Goal: Task Accomplishment & Management: Manage account settings

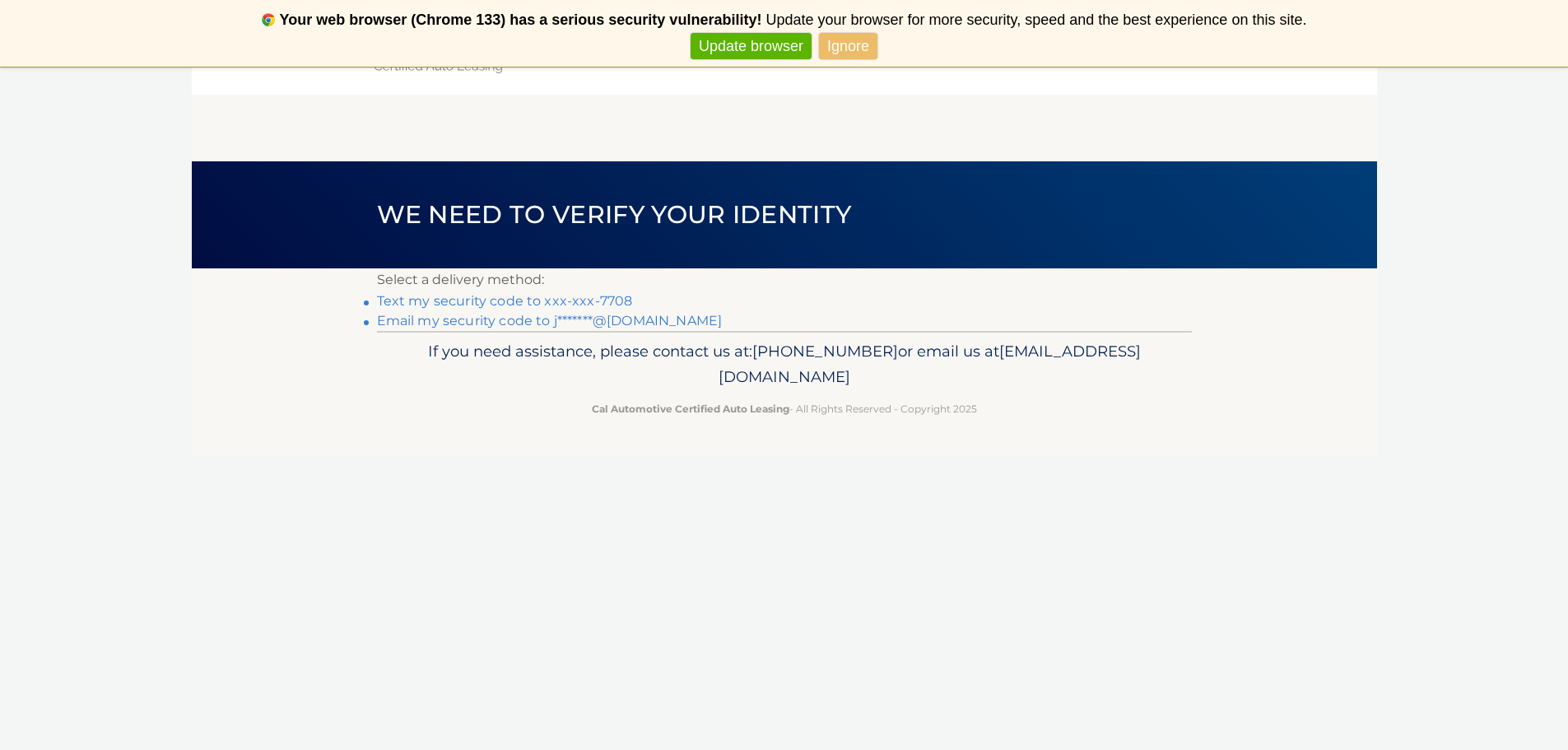
click at [577, 297] on link "Text my security code to xxx-xxx-7708" at bounding box center [505, 300] width 256 height 16
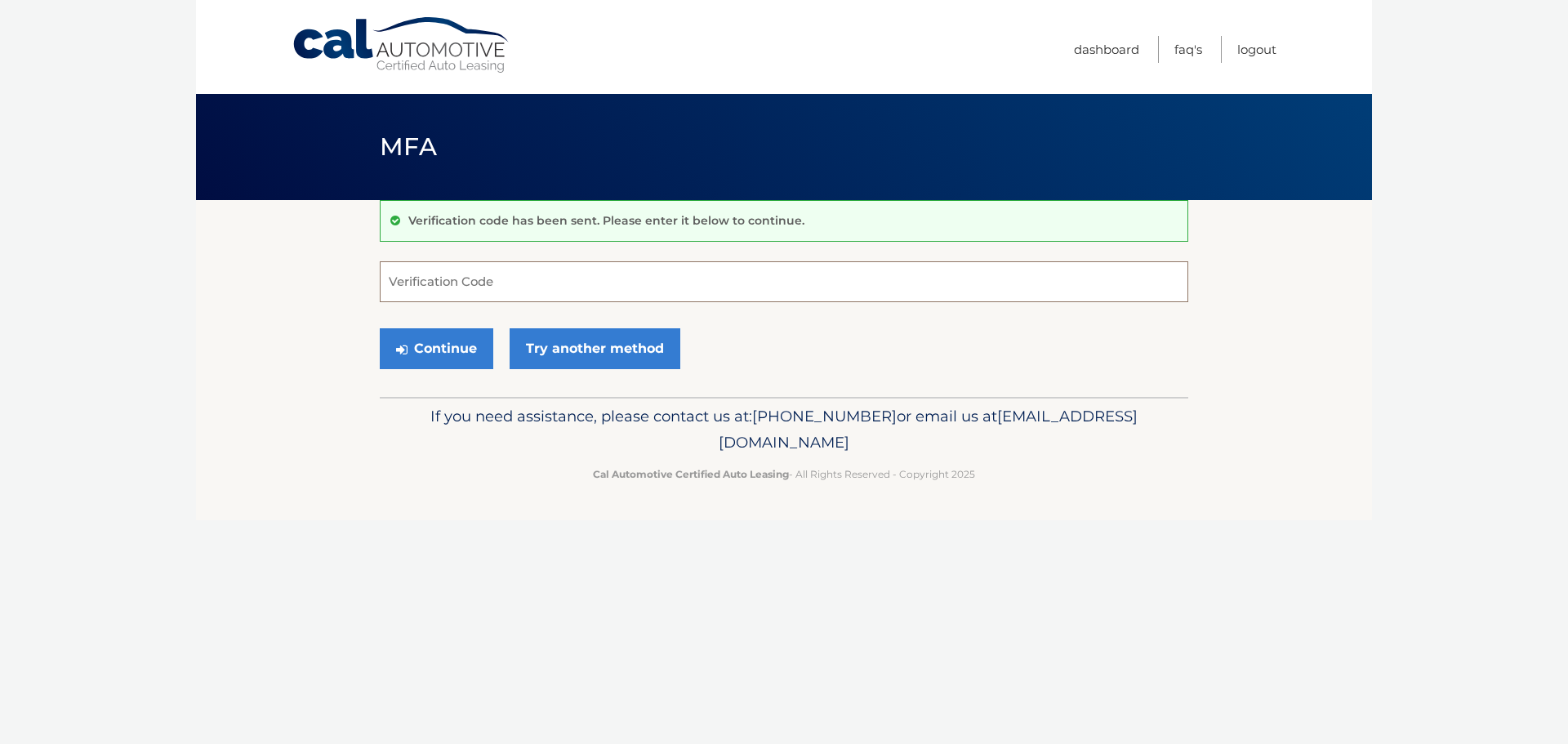
click at [493, 279] on input "Verification Code" at bounding box center [784, 282] width 809 height 41
type input "894439"
click at [380, 328] on button "Continue" at bounding box center [437, 349] width 113 height 41
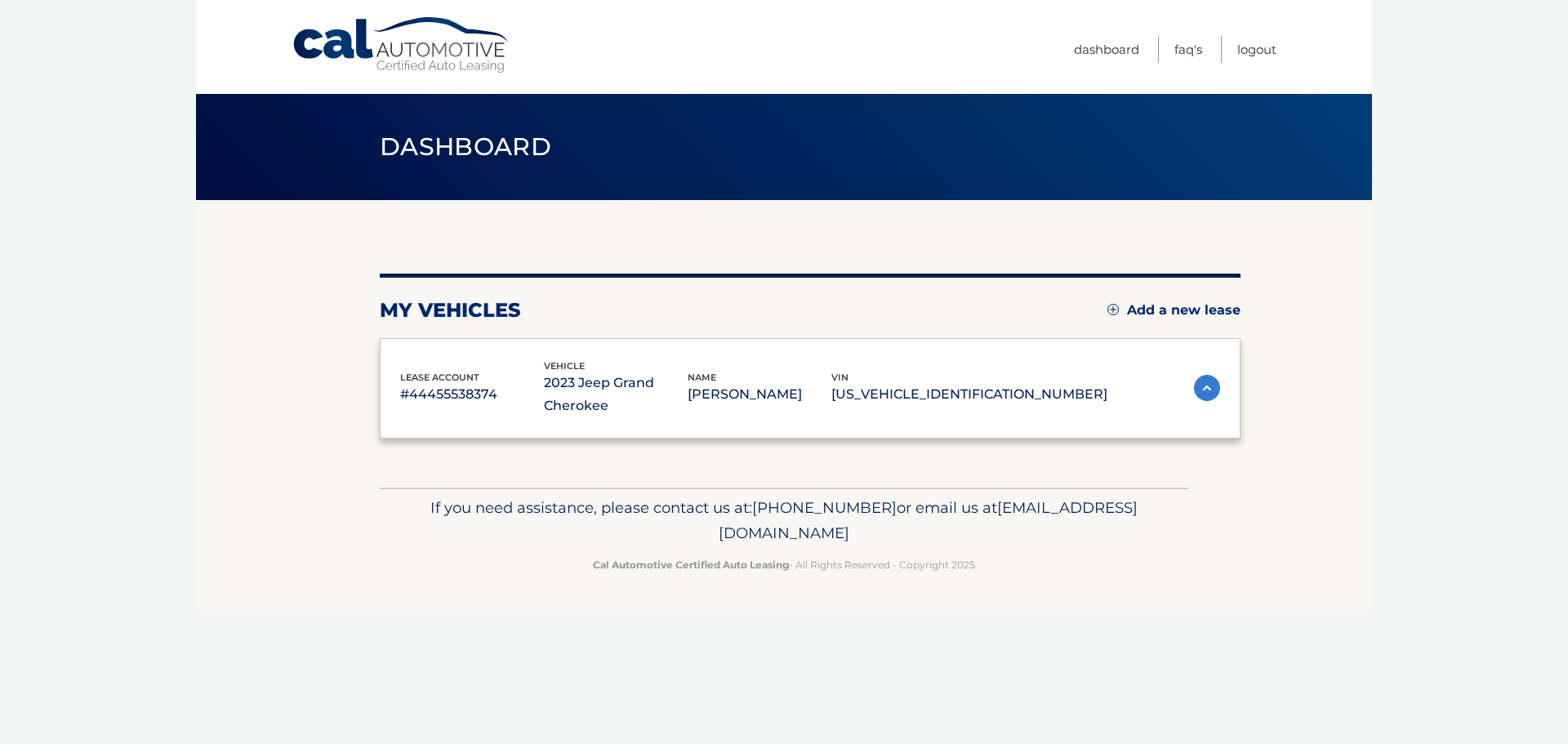
click at [406, 351] on div "lease account #44455538374 vehicle 2023 Jeep Grand Cherokee name JOSEPH CASTAGN…" at bounding box center [810, 388] width 861 height 101
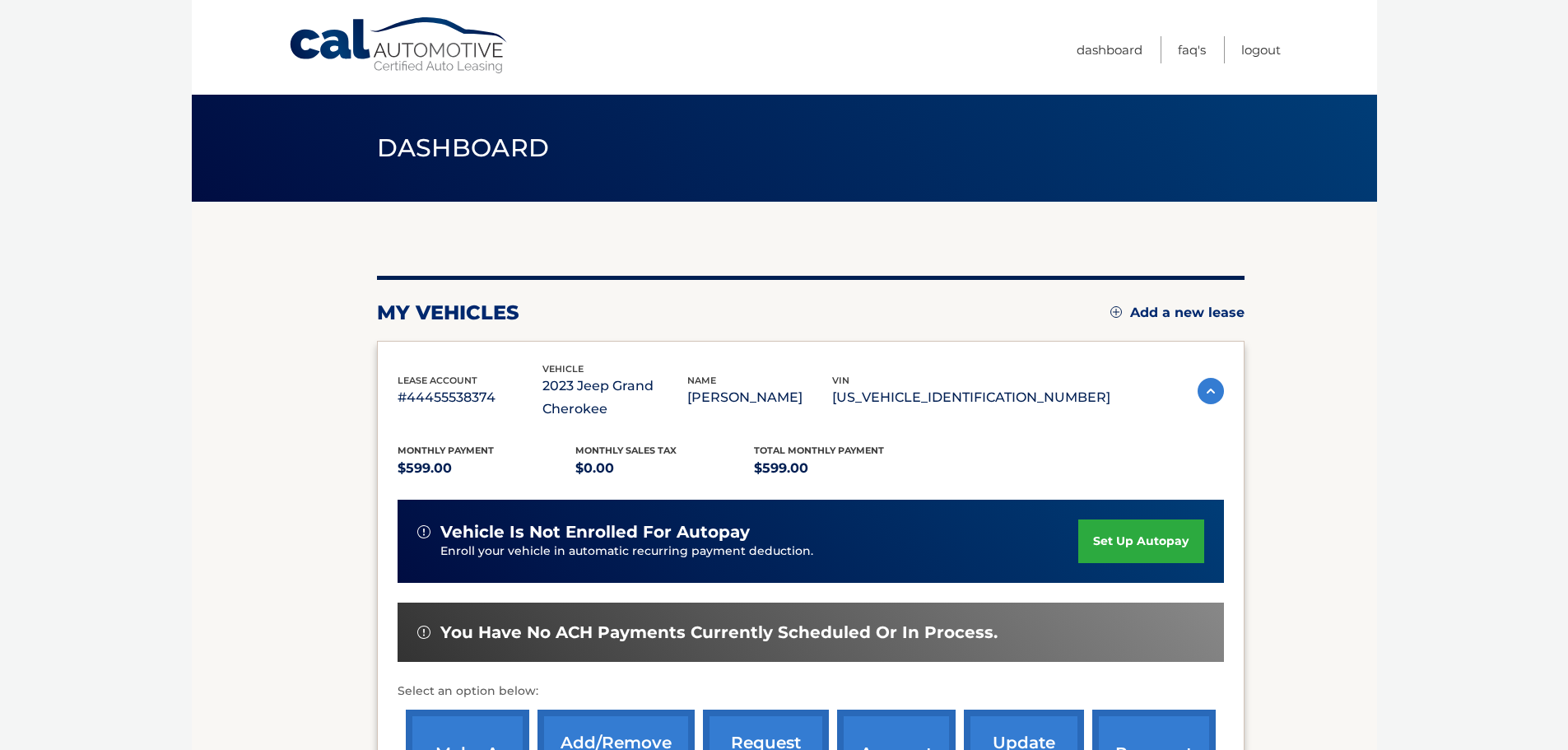
click at [1159, 538] on link "set up autopay" at bounding box center [1140, 541] width 125 height 44
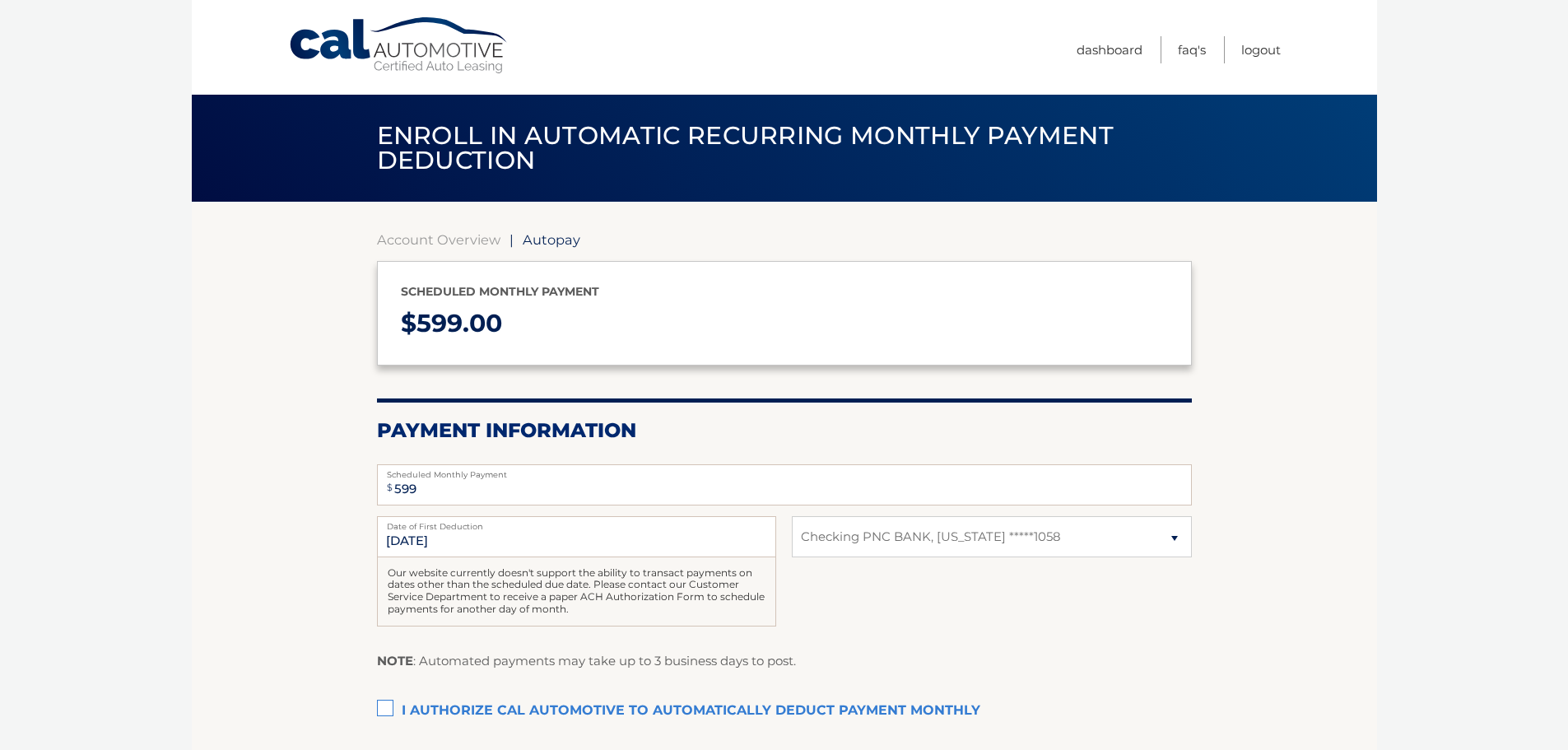
select select "NTkwNTZmYTAtYzg1Yy00OTljLWJlYjItMzhjZDlhNjJmZGQ3"
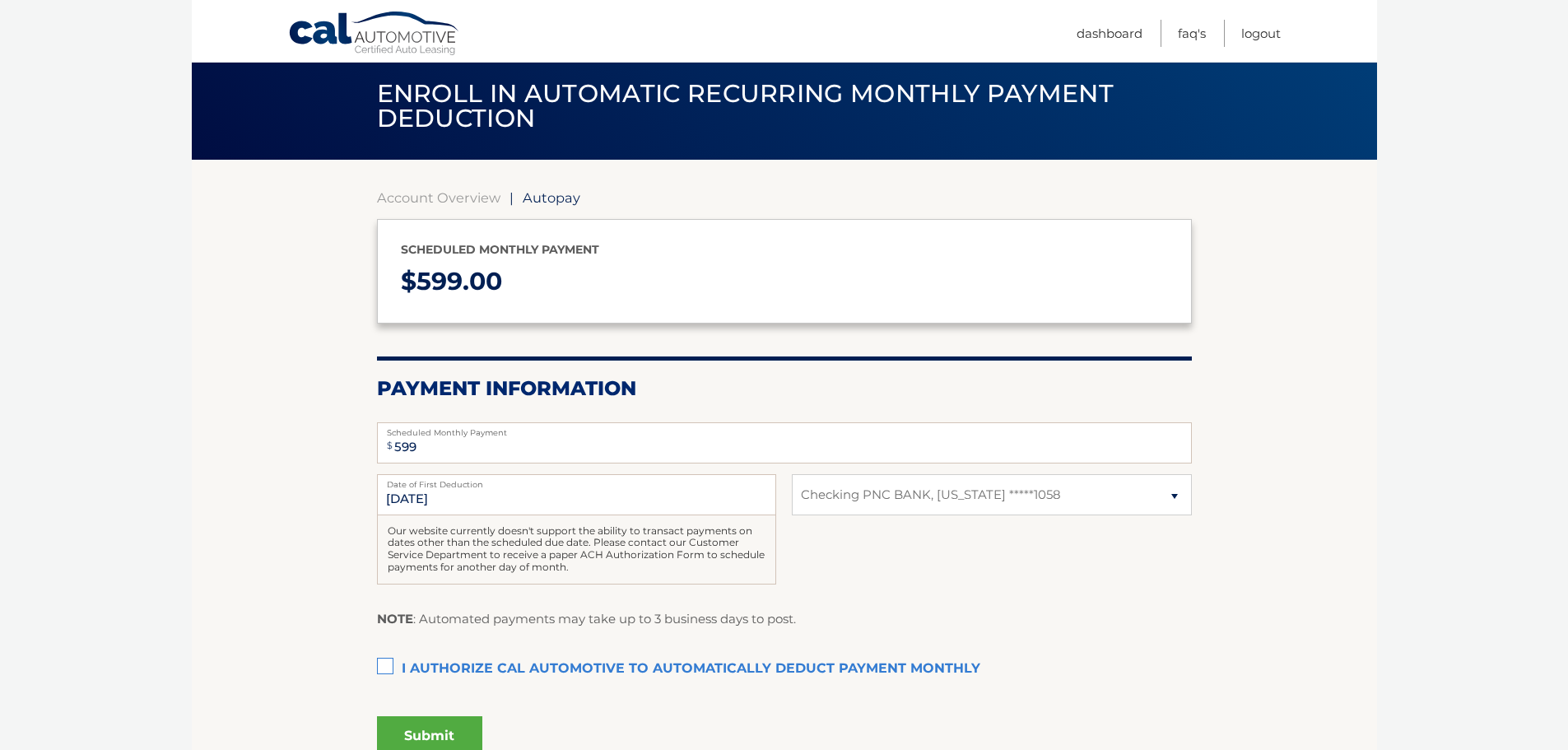
scroll to position [82, 0]
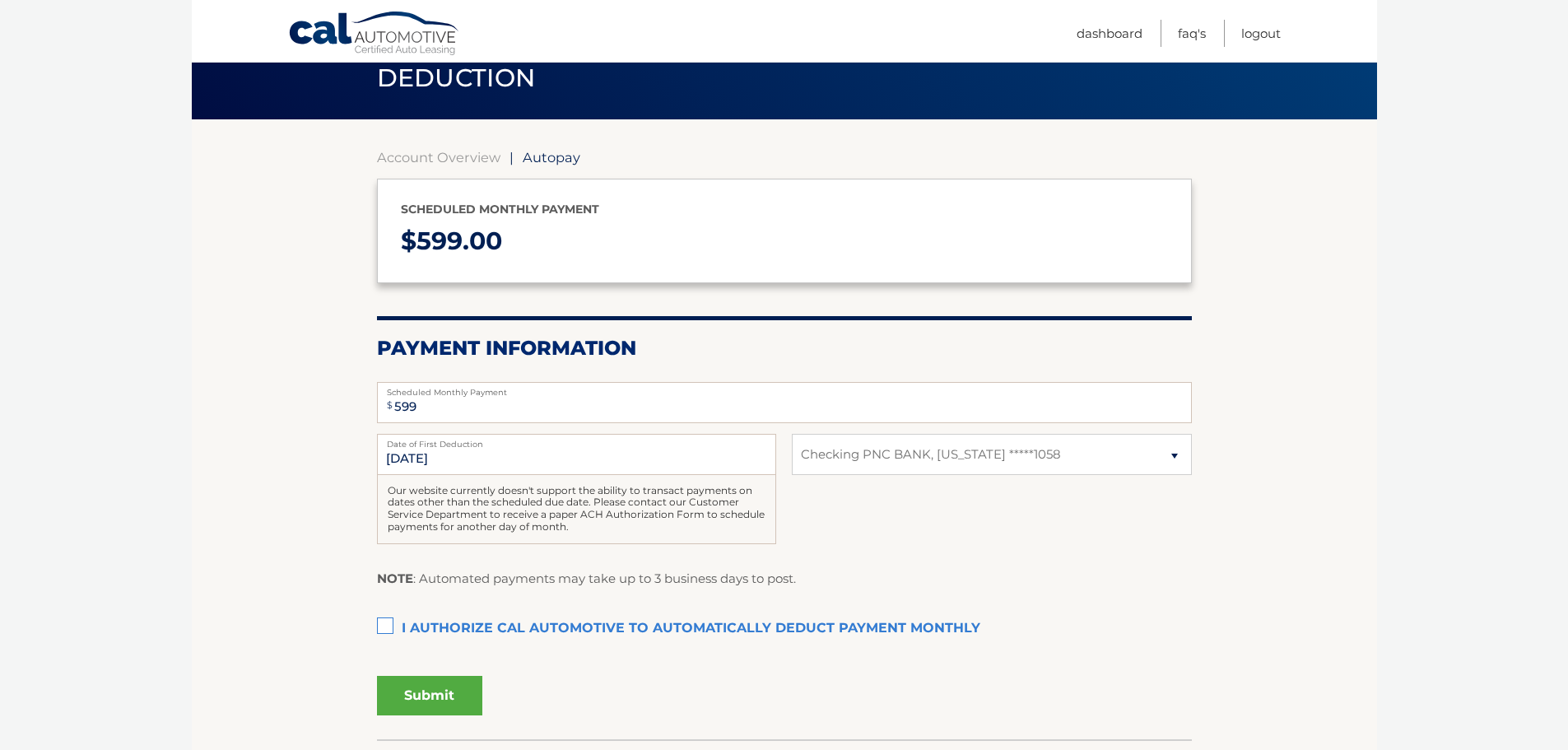
click at [390, 623] on label "I authorize cal automotive to automatically deduct payment monthly This checkbo…" at bounding box center [784, 629] width 815 height 33
click at [0, 0] on input "I authorize cal automotive to automatically deduct payment monthly This checkbo…" at bounding box center [0, 0] width 0 height 0
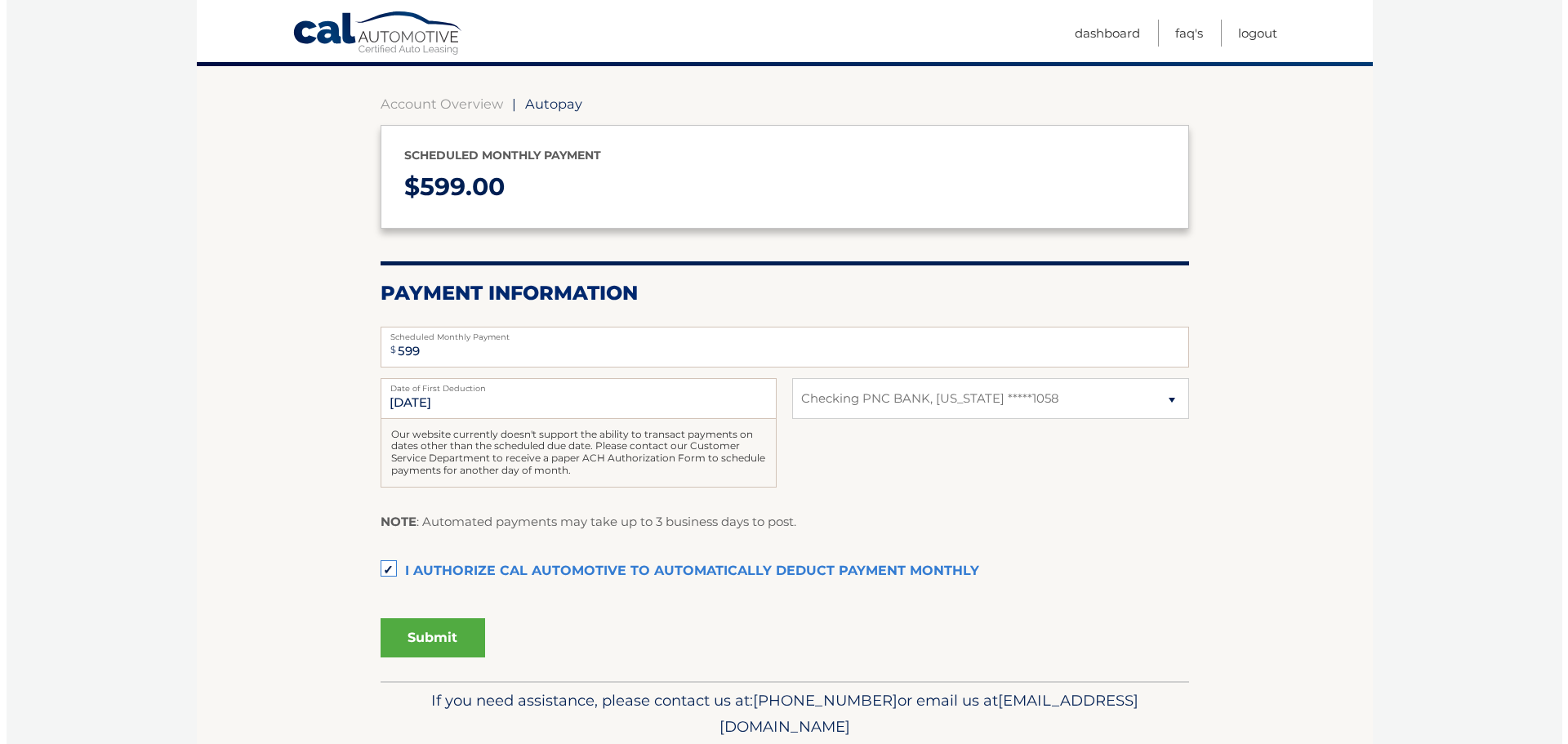
scroll to position [163, 0]
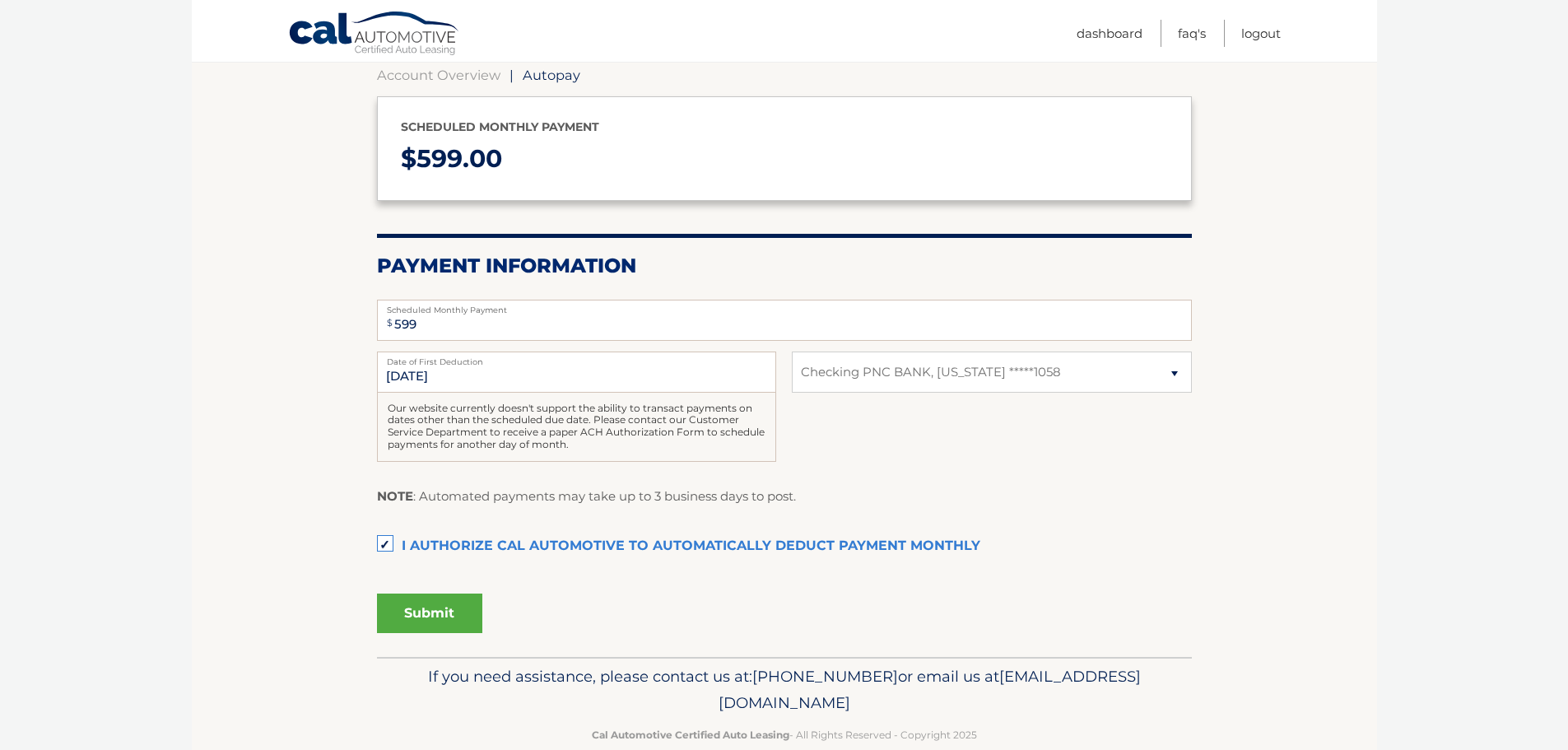
click at [432, 616] on button "Submit" at bounding box center [429, 613] width 105 height 40
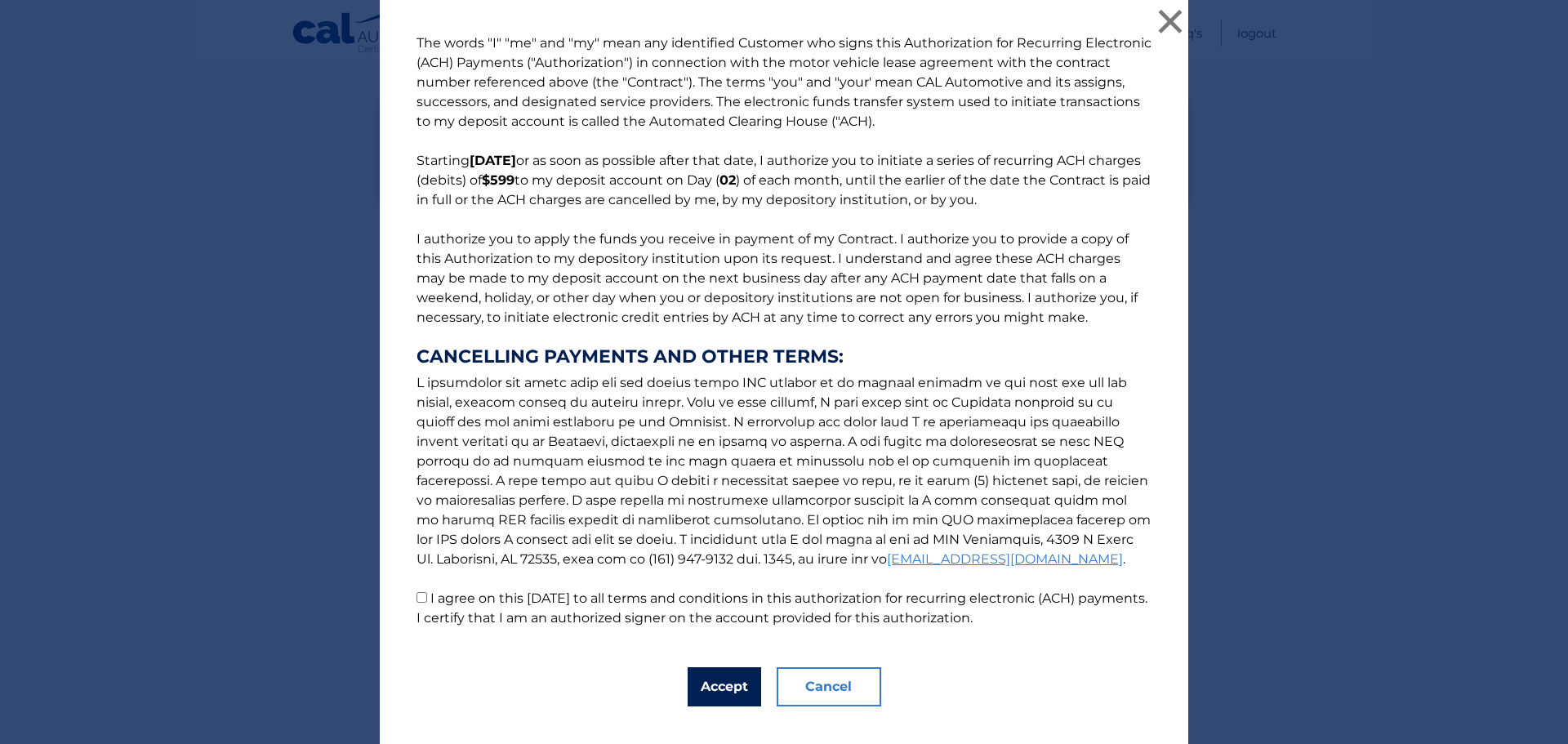
click at [700, 689] on button "Accept" at bounding box center [725, 687] width 74 height 39
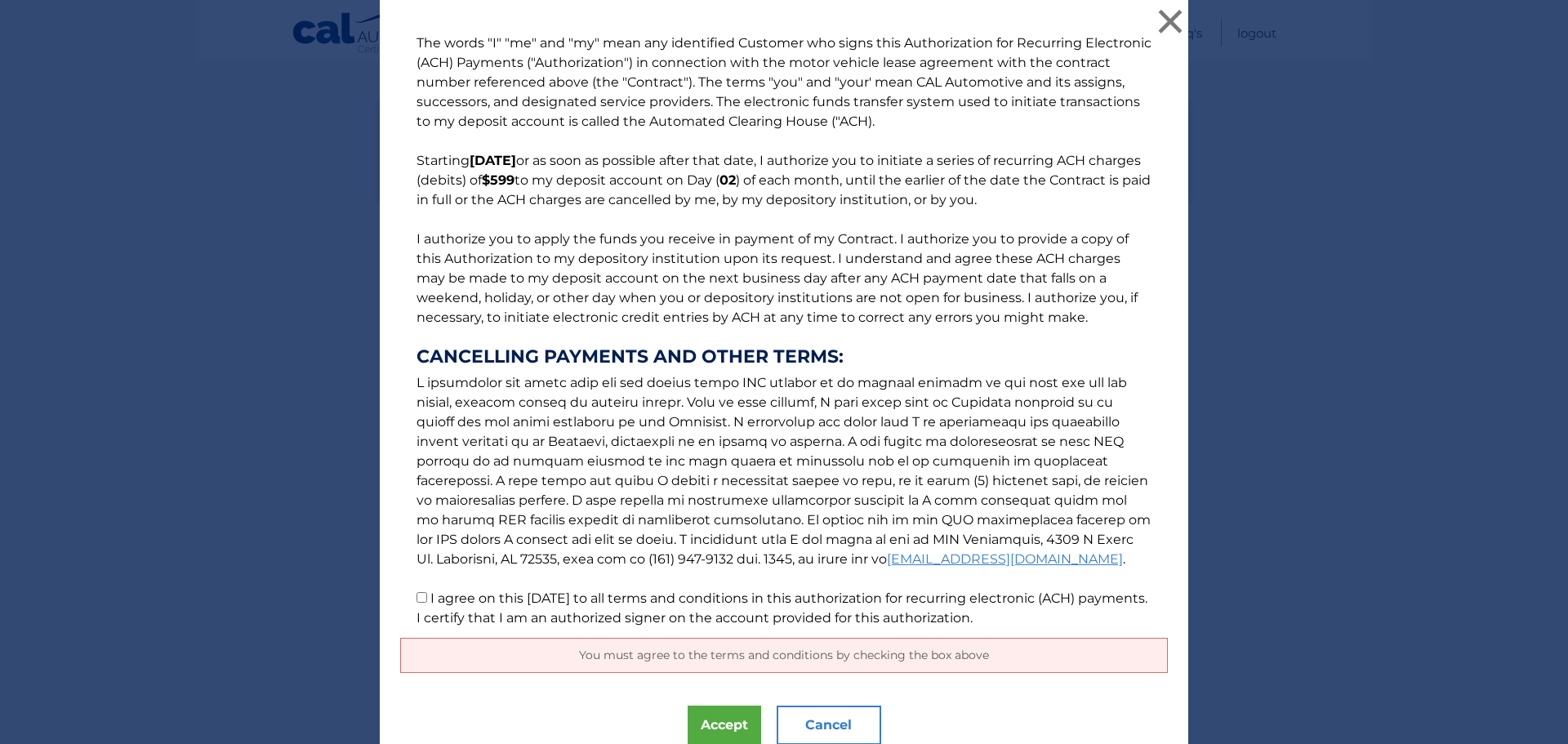
click at [424, 596] on label "I agree on this 09/30/2025 to all terms and conditions in this authorization fo…" at bounding box center [782, 608] width 731 height 35
click at [424, 596] on input "I agree on this 09/30/2025 to all terms and conditions in this authorization fo…" at bounding box center [421, 597] width 11 height 11
checkbox input "true"
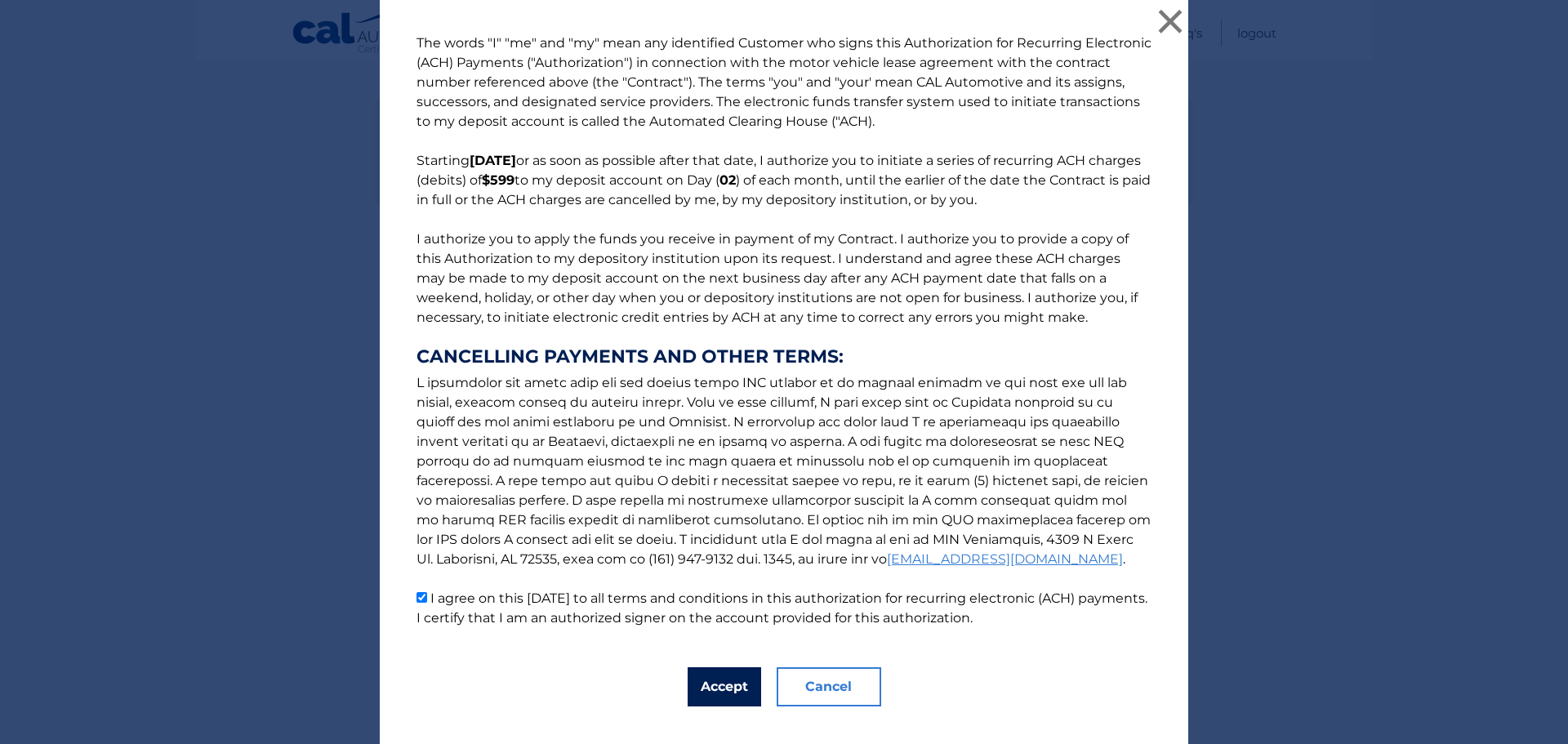
click at [700, 695] on button "Accept" at bounding box center [725, 687] width 74 height 39
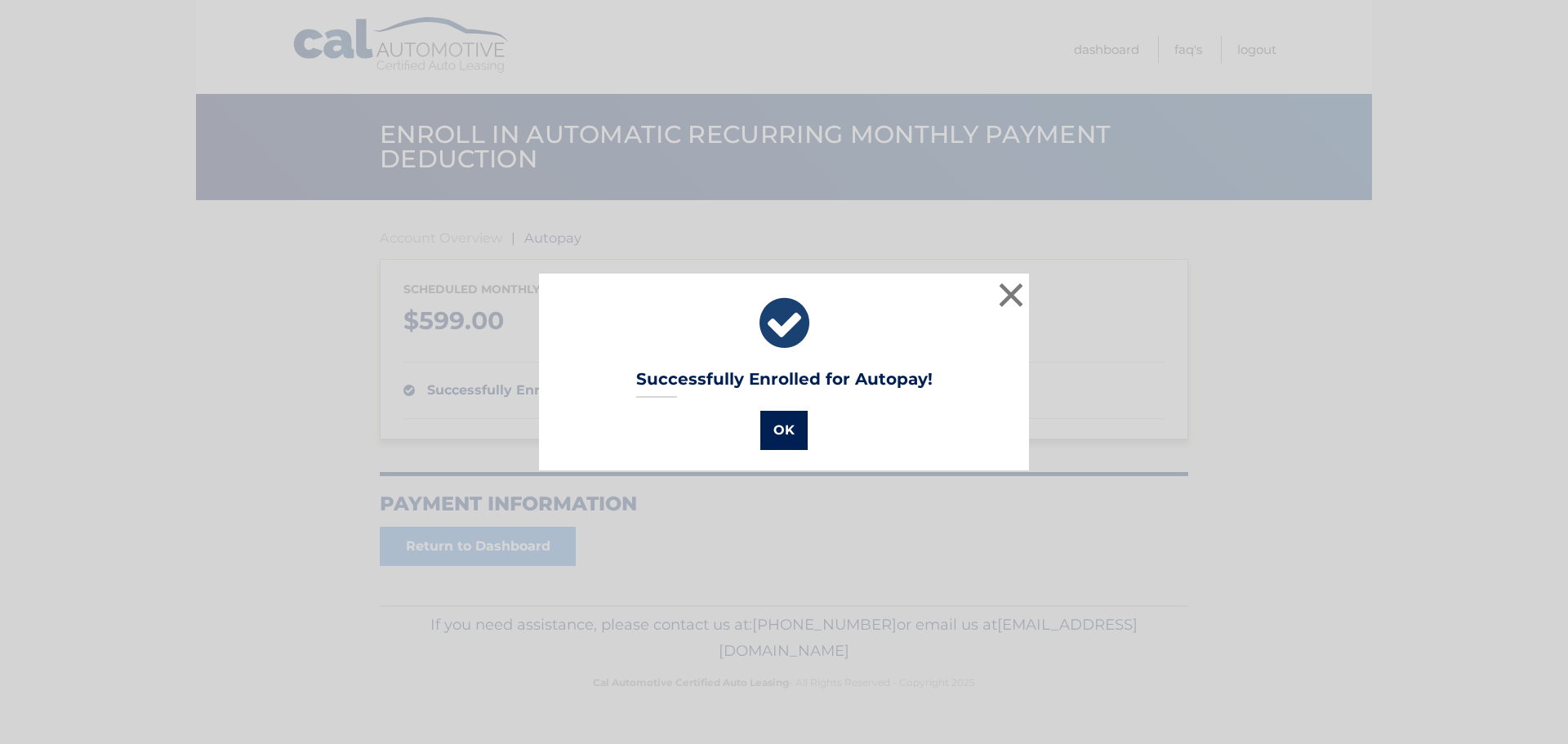
click at [790, 435] on button "OK" at bounding box center [784, 430] width 48 height 39
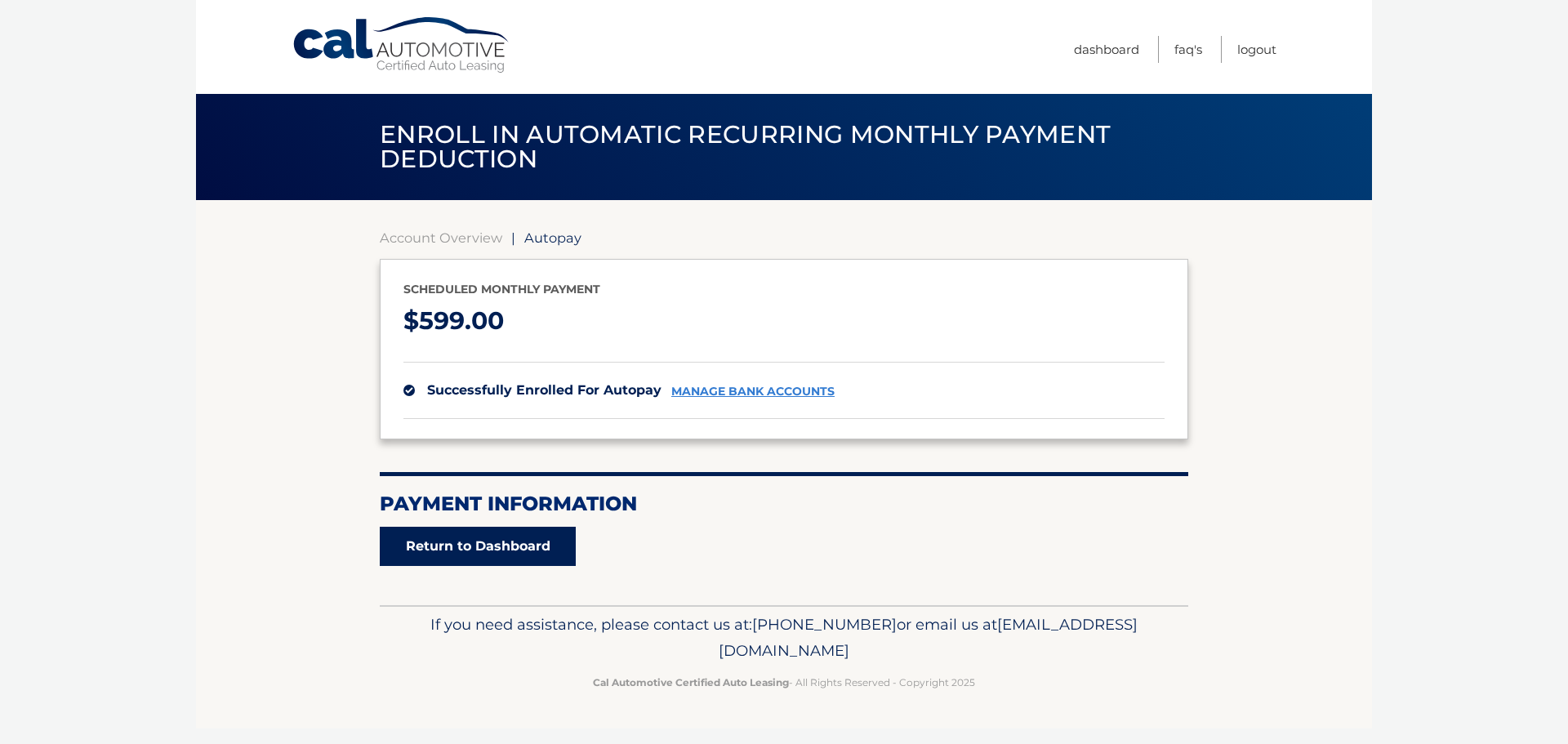
click at [476, 545] on link "Return to Dashboard" at bounding box center [478, 547] width 196 height 39
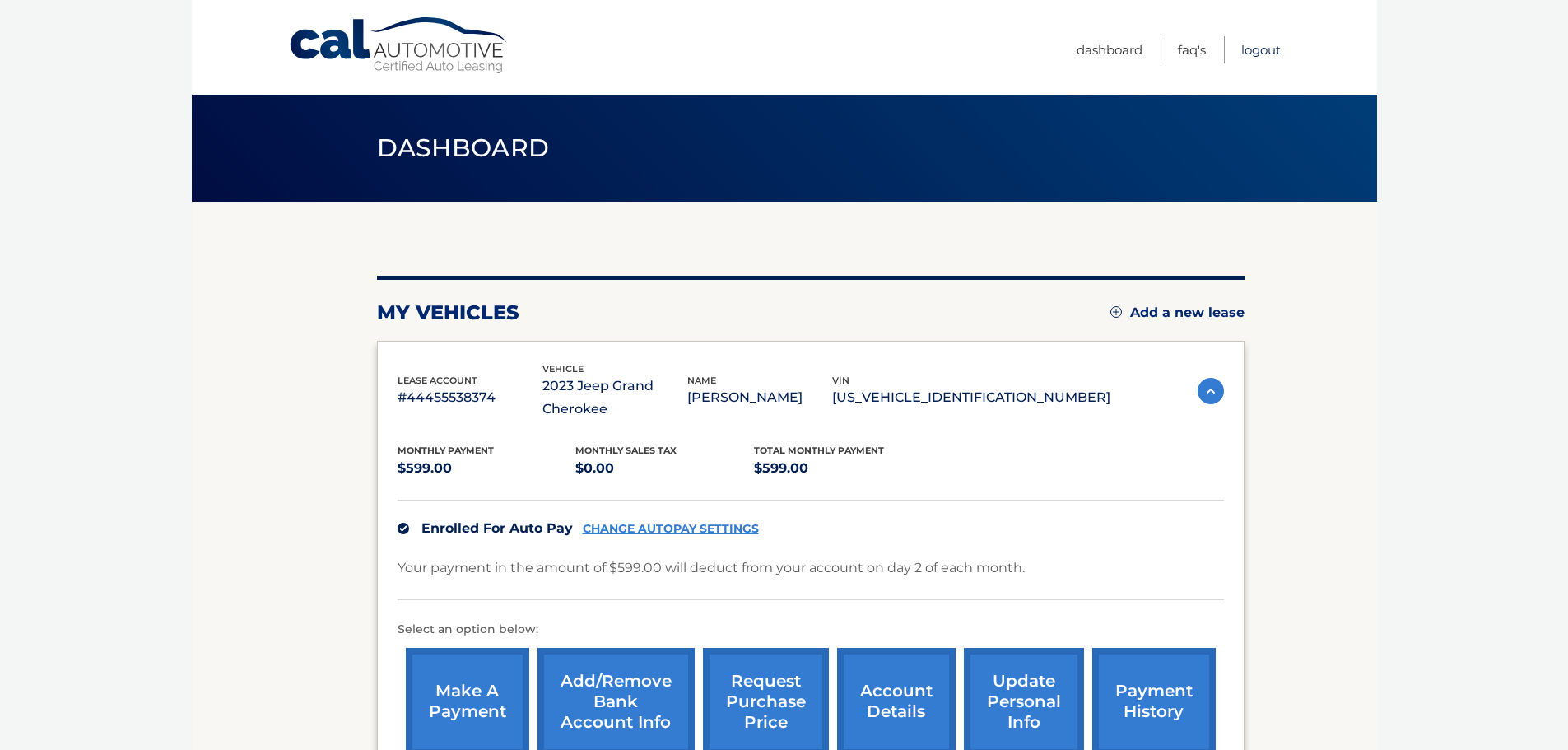
click at [1266, 44] on link "Logout" at bounding box center [1261, 50] width 40 height 27
